Goal: Transaction & Acquisition: Book appointment/travel/reservation

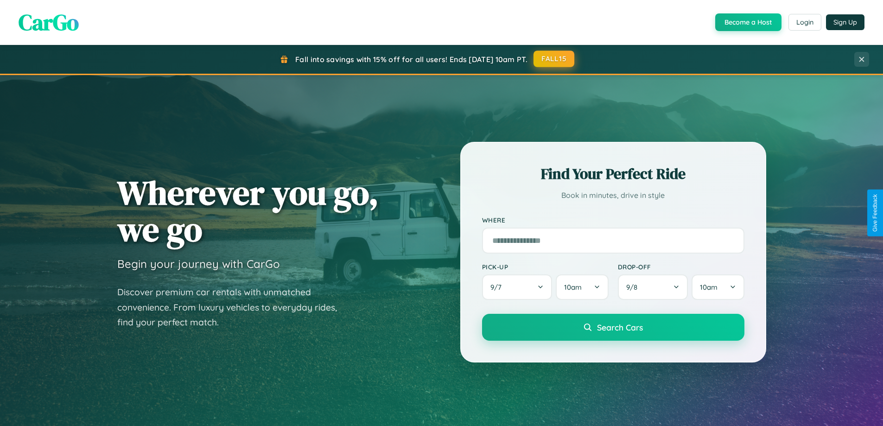
click at [554, 59] on button "FALL15" at bounding box center [553, 58] width 41 height 17
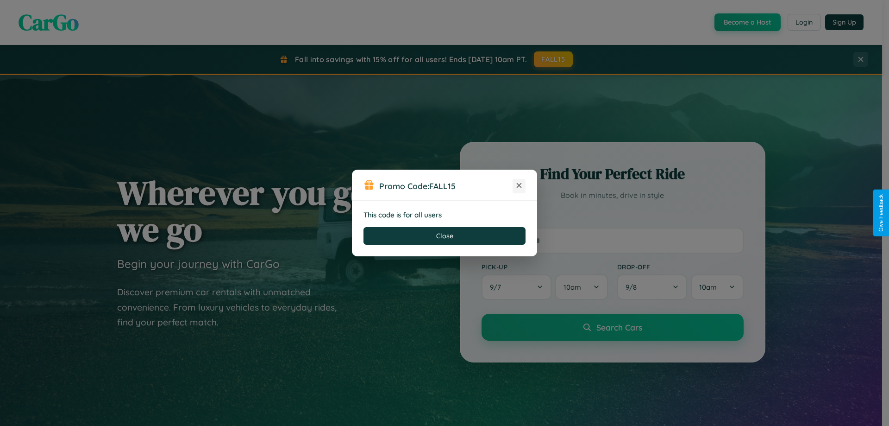
click at [519, 186] on icon at bounding box center [519, 185] width 9 height 9
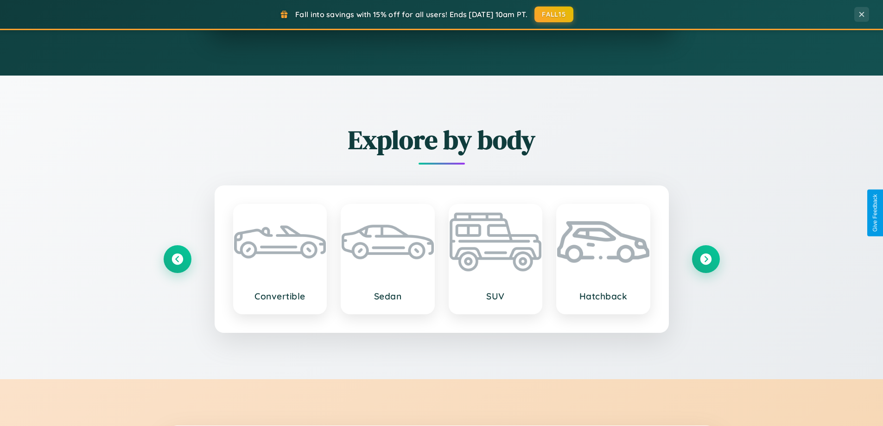
scroll to position [1488, 0]
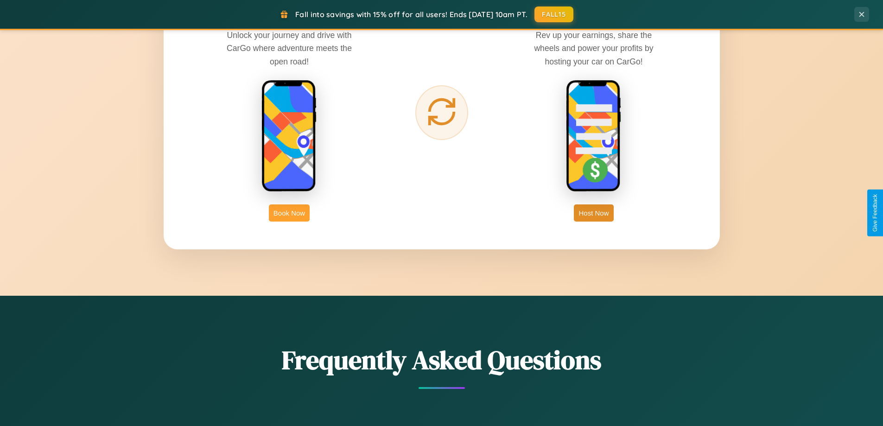
click at [289, 213] on button "Book Now" at bounding box center [289, 212] width 41 height 17
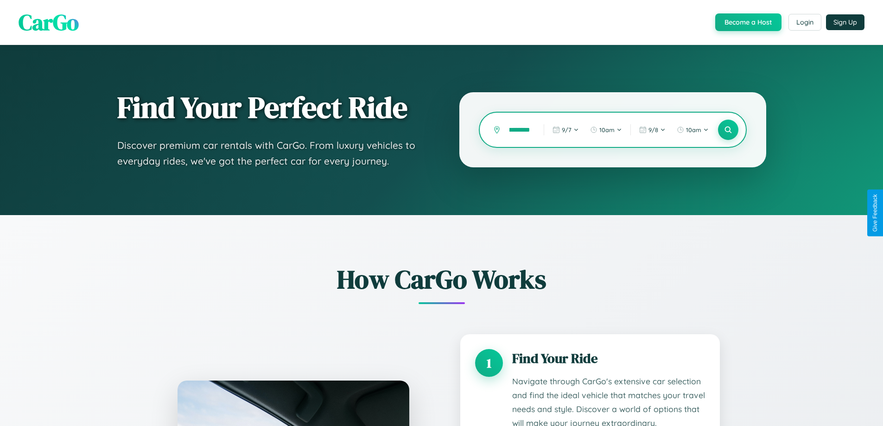
scroll to position [0, 9]
type input "********"
click at [727, 130] on icon at bounding box center [727, 130] width 9 height 9
